Goal: Information Seeking & Learning: Learn about a topic

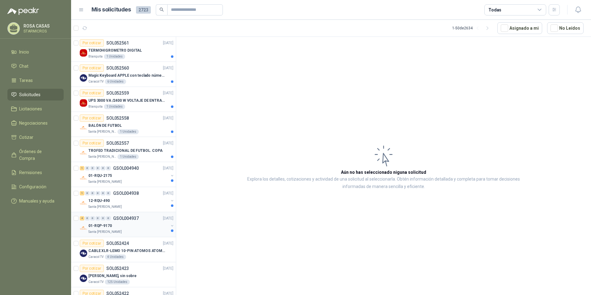
click at [119, 226] on div "01-RQP-9170" at bounding box center [128, 225] width 80 height 7
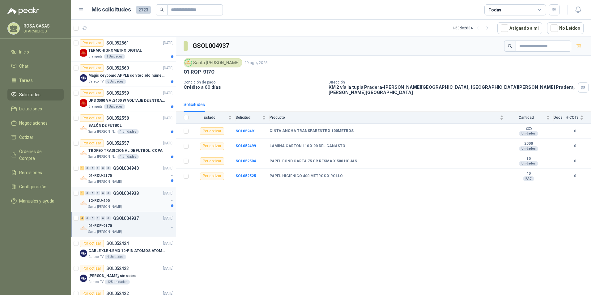
click at [119, 205] on div "Santa [PERSON_NAME]" at bounding box center [128, 206] width 80 height 5
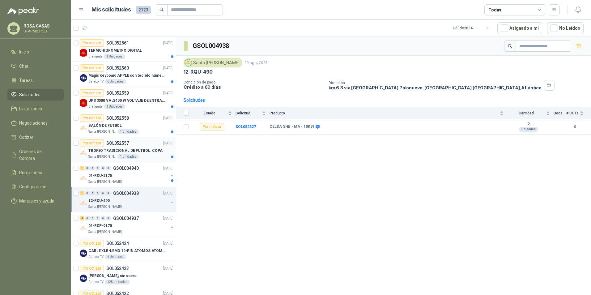
click at [93, 156] on p "Santa [PERSON_NAME]" at bounding box center [102, 156] width 28 height 5
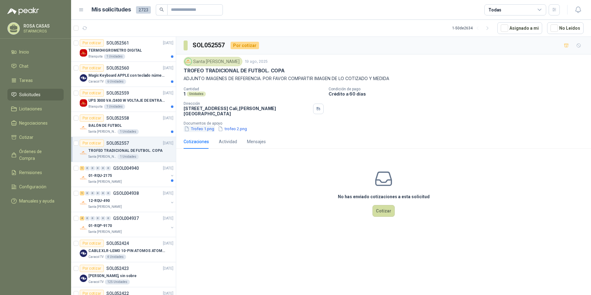
click at [205, 125] on button "Trofeo 1.png" at bounding box center [199, 128] width 31 height 6
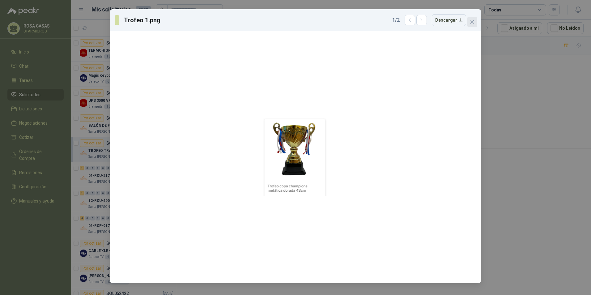
click at [474, 22] on icon "close" at bounding box center [472, 21] width 5 height 5
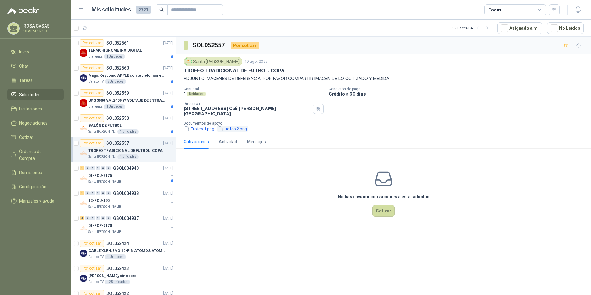
click at [239, 127] on button "trofeo 2.png" at bounding box center [232, 128] width 30 height 6
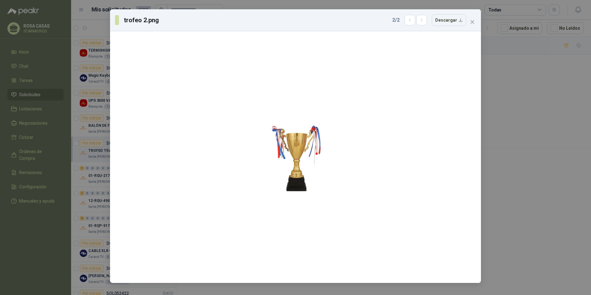
click at [474, 23] on icon "close" at bounding box center [472, 21] width 5 height 5
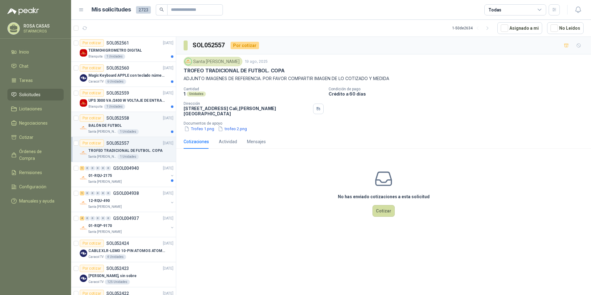
click at [121, 126] on div "BALÓN DE FUTBOL" at bounding box center [130, 125] width 85 height 7
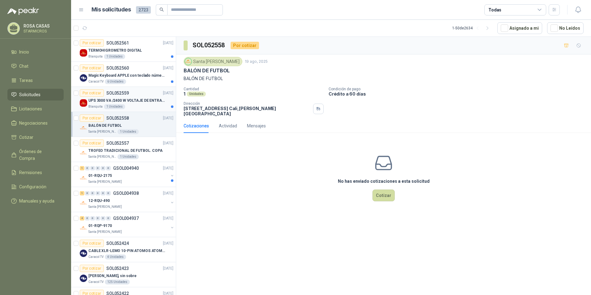
click at [145, 101] on p "UPS 3000 VA /2400 W VOLTAJE DE ENTRADA / SALIDA 12V ON LINE" at bounding box center [126, 101] width 77 height 6
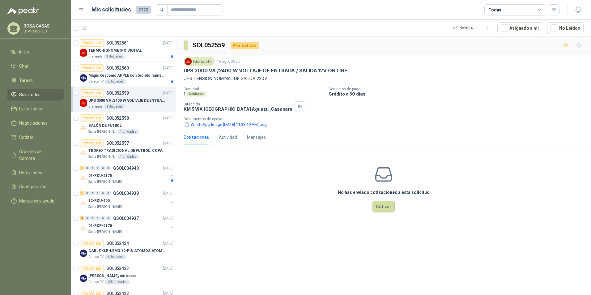
click at [209, 128] on div "Blanquita [DATE] UPS 3000 VA /2400 W VOLTAJE DE ENTRADA / SALIDA 12V ON LINE UP…" at bounding box center [383, 92] width 415 height 76
click at [210, 126] on button "WhatsApp Image [DATE] 11.38.19 AM.jpeg" at bounding box center [226, 124] width 84 height 6
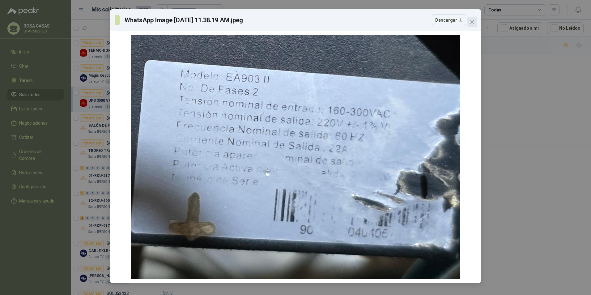
click at [472, 20] on icon "close" at bounding box center [472, 21] width 5 height 5
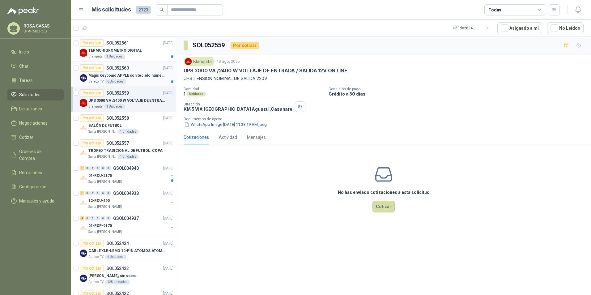
click at [119, 76] on p "Magic Keyboard APPLE con teclado númerico en Español Plateado" at bounding box center [126, 76] width 77 height 6
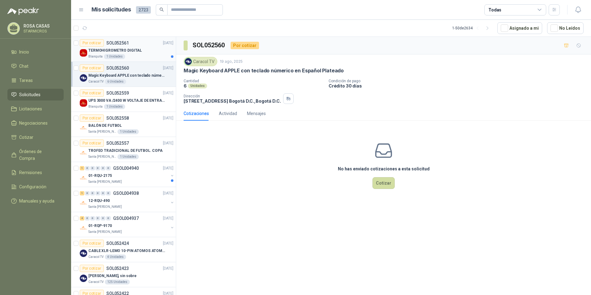
click at [134, 54] on div "TERMOHIGROMETRO DIGITAL" at bounding box center [130, 50] width 85 height 7
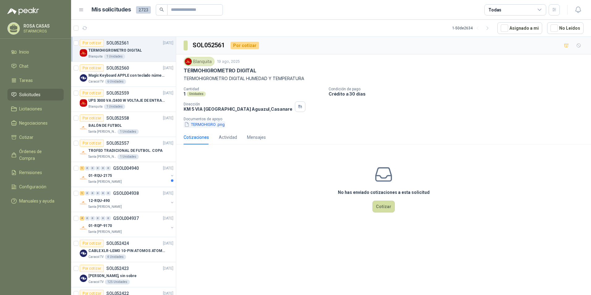
click at [216, 122] on button "TERMOHIGRO .png" at bounding box center [205, 124] width 42 height 6
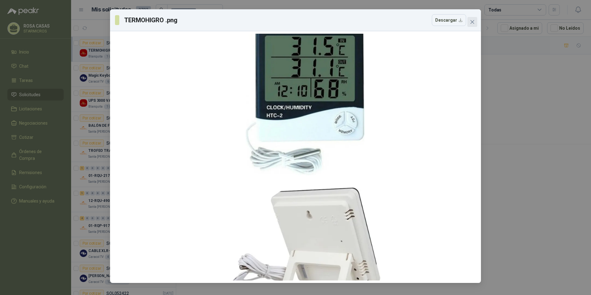
click at [473, 23] on icon "close" at bounding box center [472, 22] width 4 height 4
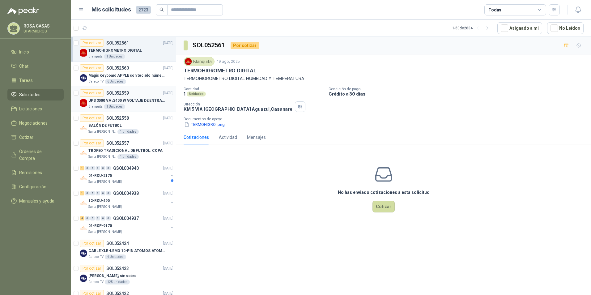
click at [153, 97] on div "UPS 3000 VA /2400 W VOLTAJE DE ENTRADA / SALIDA 12V ON LINE" at bounding box center [130, 100] width 85 height 7
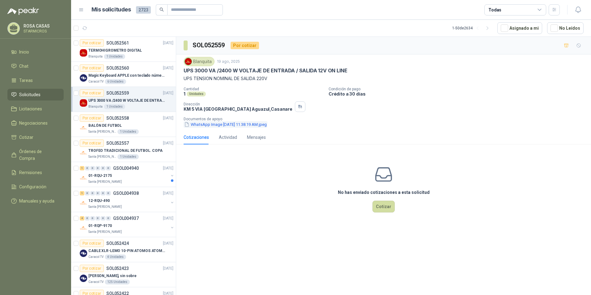
click at [220, 124] on button "WhatsApp Image [DATE] 11.38.19 AM.jpeg" at bounding box center [226, 124] width 84 height 6
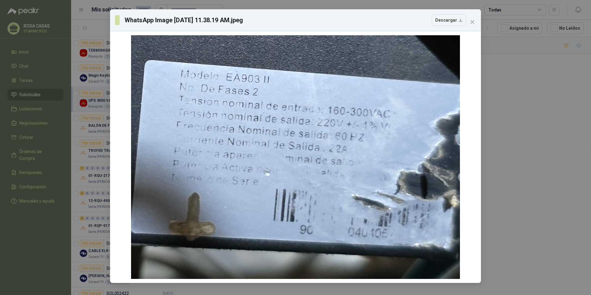
click at [476, 27] on div "WhatsApp Image [DATE] 11.38.19 AM.jpeg Descargar" at bounding box center [295, 20] width 371 height 22
click at [475, 25] on button "Close" at bounding box center [472, 22] width 10 height 10
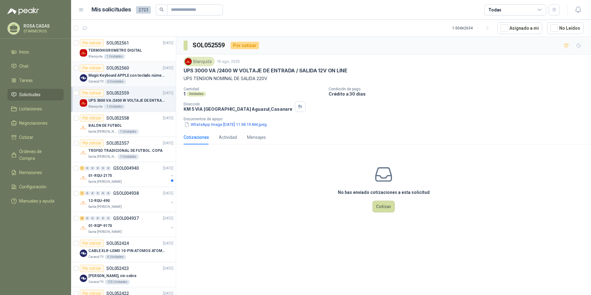
click at [128, 81] on div "Caracol TV 6 Unidades" at bounding box center [130, 81] width 85 height 5
